Goal: Go to known website: Access a specific website the user already knows

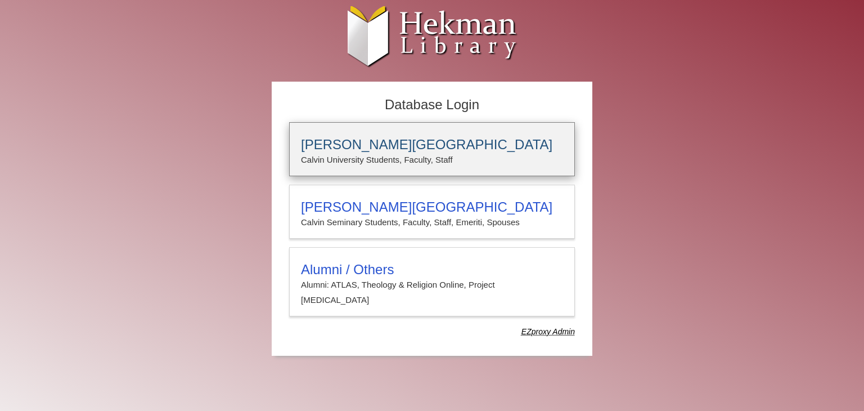
type input "**********"
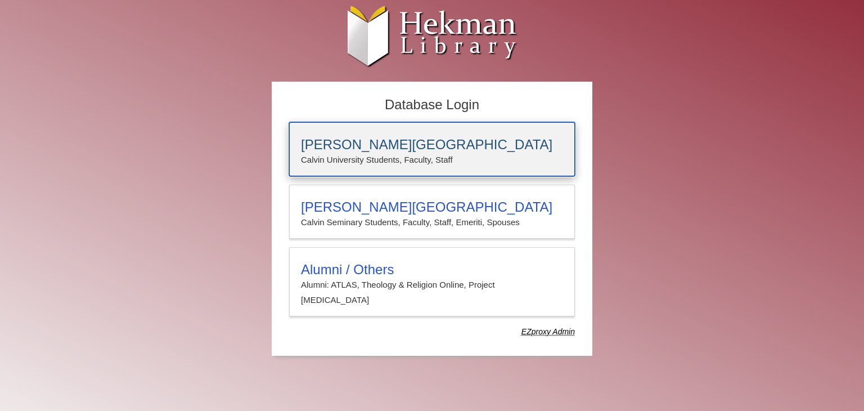
click at [457, 137] on h3 "Calvin University" at bounding box center [432, 145] width 262 height 16
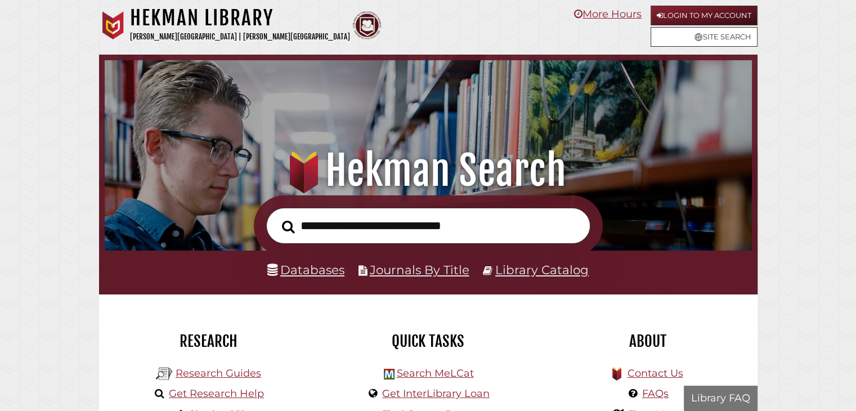
scroll to position [214, 641]
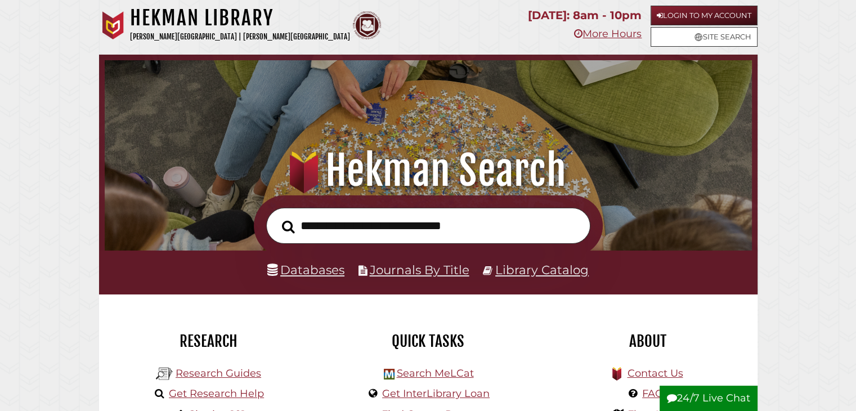
scroll to position [214, 641]
